Goal: Use online tool/utility: Utilize a website feature to perform a specific function

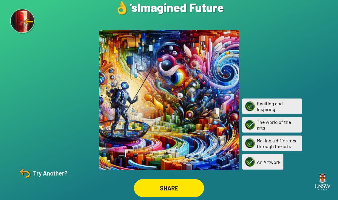
click at [47, 176] on div "Try Another?" at bounding box center [43, 173] width 50 height 14
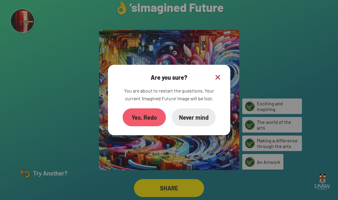
click at [148, 124] on div "Yes, Redo" at bounding box center [144, 117] width 43 height 18
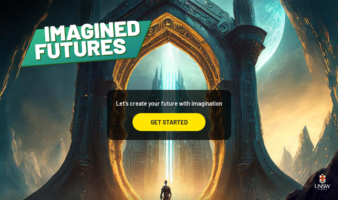
click at [170, 119] on div "GET STARTED" at bounding box center [168, 122] width 73 height 18
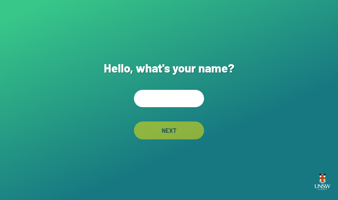
click at [160, 95] on input "text" at bounding box center [169, 98] width 70 height 17
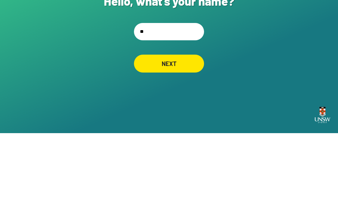
type input "*"
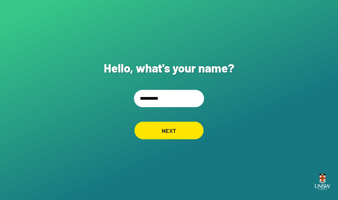
type input "**********"
click at [192, 129] on div "NEXT" at bounding box center [169, 130] width 69 height 18
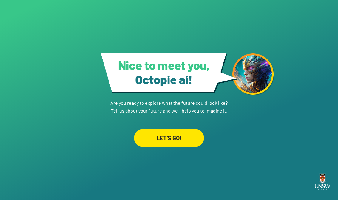
click at [178, 138] on div "LET'S GO!" at bounding box center [169, 138] width 70 height 18
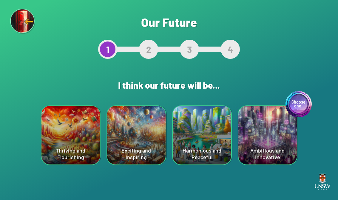
scroll to position [9, 0]
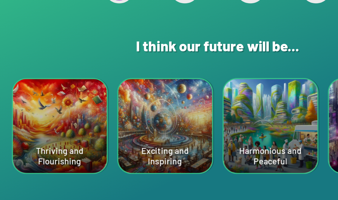
click at [173, 106] on div "Harmonious and Peaceful" at bounding box center [202, 135] width 58 height 58
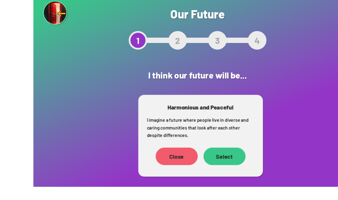
scroll to position [0, 0]
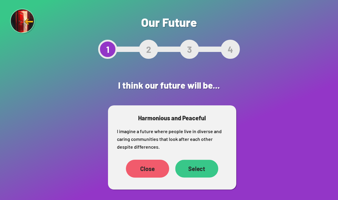
click at [207, 167] on div "Select" at bounding box center [196, 169] width 43 height 18
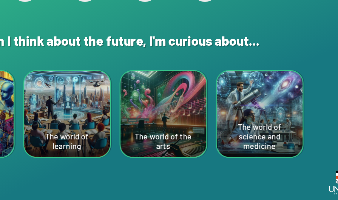
scroll to position [8, 0]
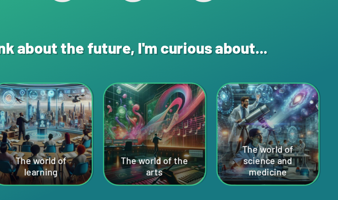
click at [173, 106] on div "The world of the arts" at bounding box center [202, 135] width 58 height 58
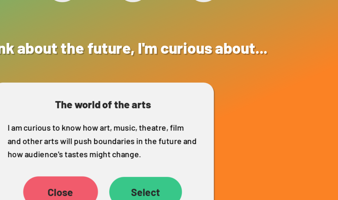
click at [175, 160] on div "Select" at bounding box center [196, 168] width 42 height 17
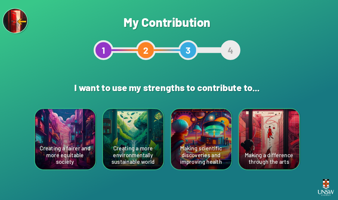
scroll to position [9, 0]
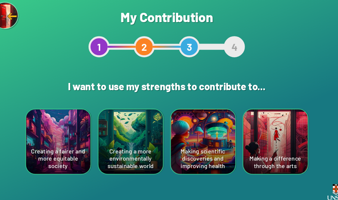
click at [124, 120] on div "Creating a more environmentally sustainable world" at bounding box center [136, 135] width 58 height 58
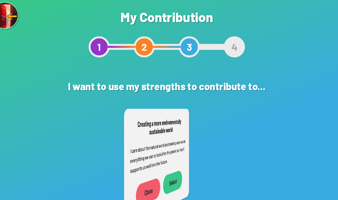
click at [141, 113] on h3 "Creating a more environmentally sustainable world" at bounding box center [161, 122] width 50 height 19
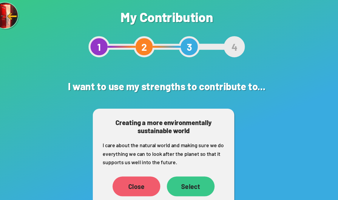
click at [175, 167] on div "Select" at bounding box center [190, 176] width 43 height 18
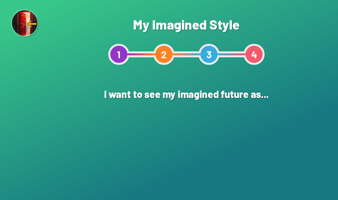
click at [181, 158] on div "An Illustration" at bounding box center [169, 135] width 58 height 58
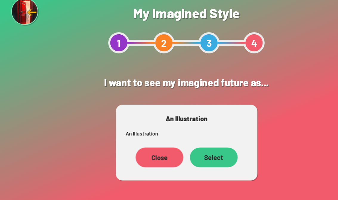
scroll to position [9, 0]
click at [146, 144] on div "Close" at bounding box center [144, 153] width 43 height 18
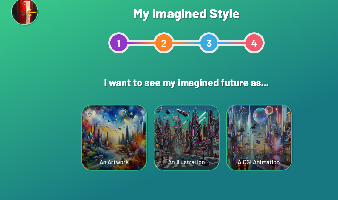
click at [243, 124] on div "A CGI Animation" at bounding box center [235, 135] width 58 height 58
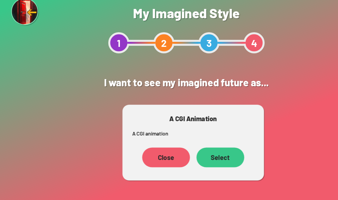
click at [209, 144] on div "Select" at bounding box center [199, 153] width 43 height 18
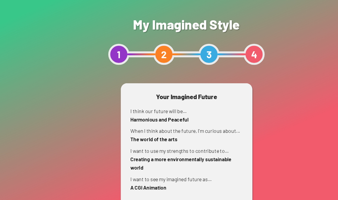
click at [209, 130] on div "I think our future will be... Harmonious and Peaceful When I think about the fu…" at bounding box center [169, 137] width 102 height 80
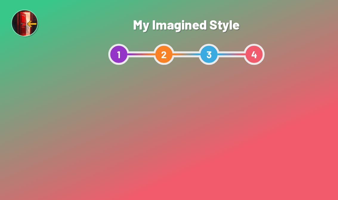
scroll to position [9, 0]
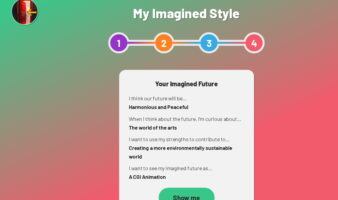
click at [178, 181] on div "Show me" at bounding box center [169, 190] width 51 height 18
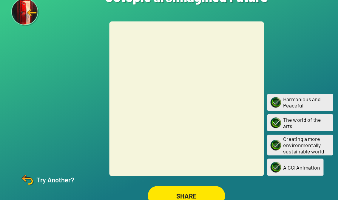
scroll to position [8, 0]
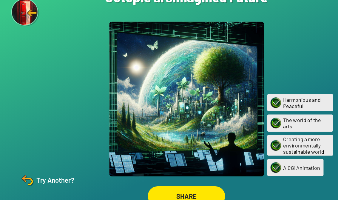
click at [156, 179] on div "SHARE" at bounding box center [169, 188] width 70 height 18
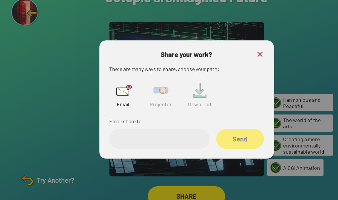
click at [146, 82] on img at bounding box center [145, 91] width 19 height 19
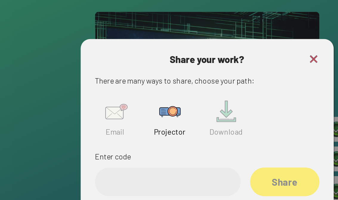
click at [99, 127] on input "text" at bounding box center [144, 136] width 91 height 18
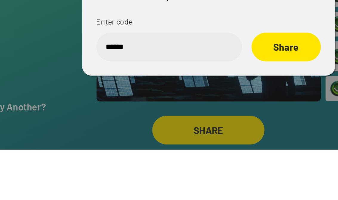
type input "******"
click at [196, 127] on div "Share" at bounding box center [217, 136] width 43 height 18
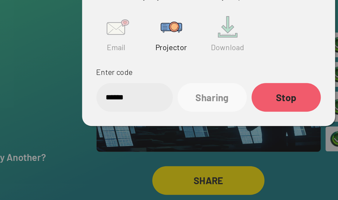
scroll to position [9, 0]
